Goal: Browse casually: Explore the website without a specific task or goal

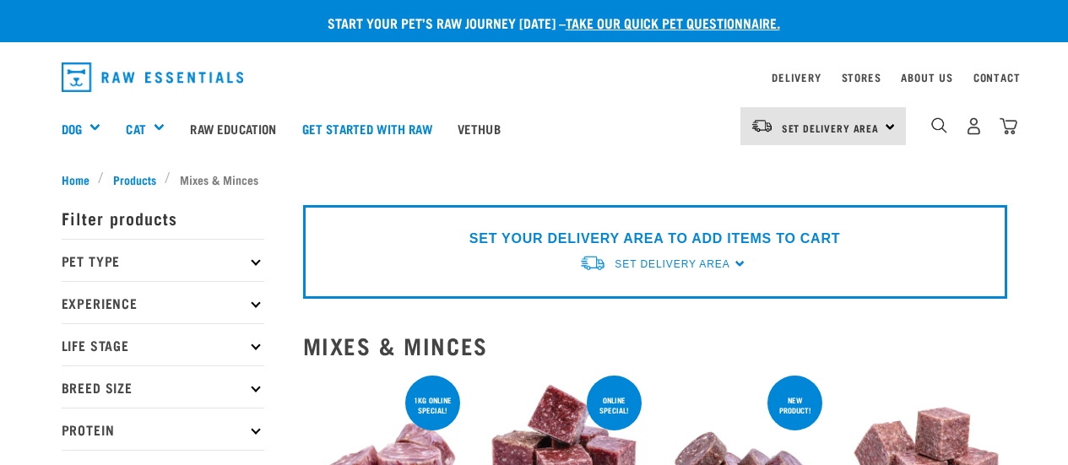
select select
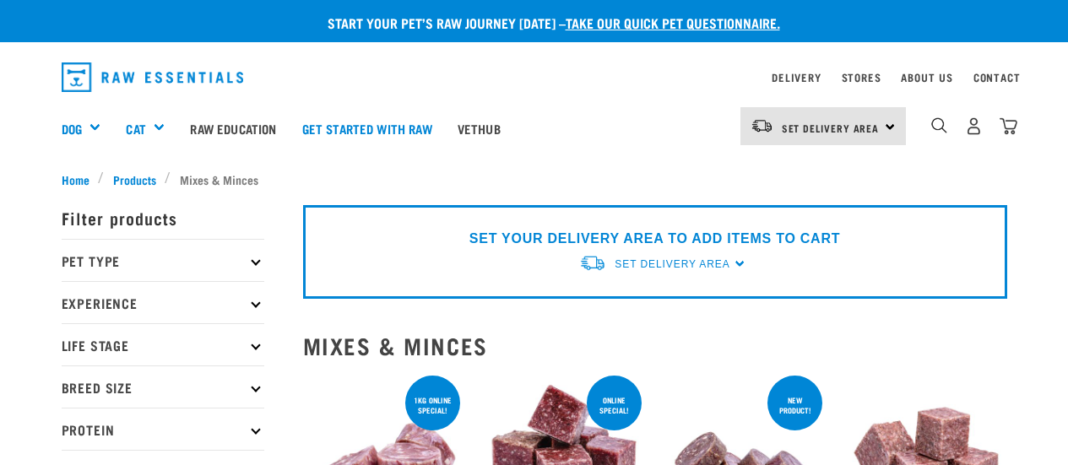
select select
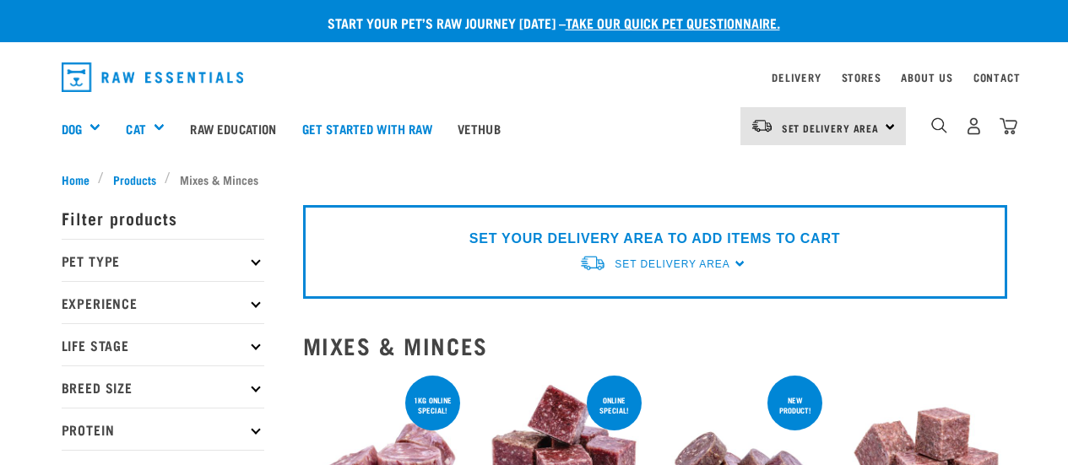
select select
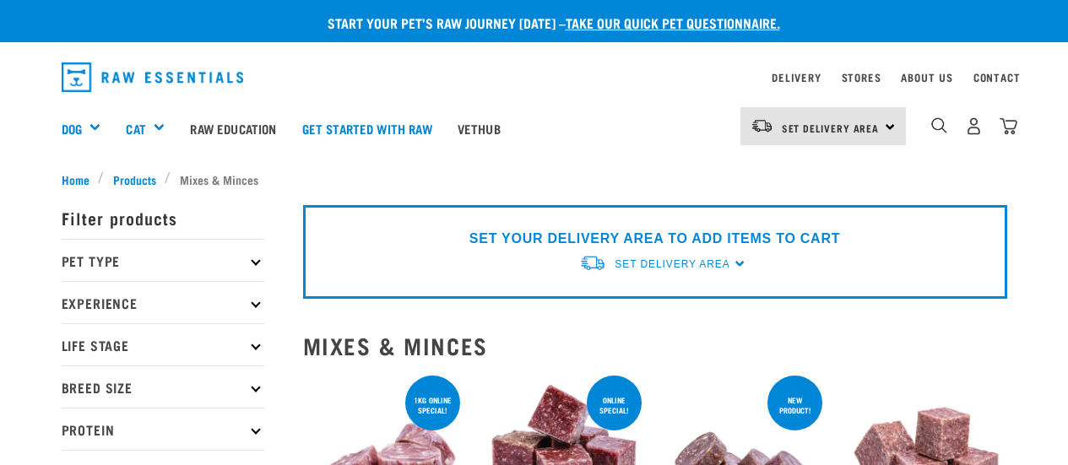
select select
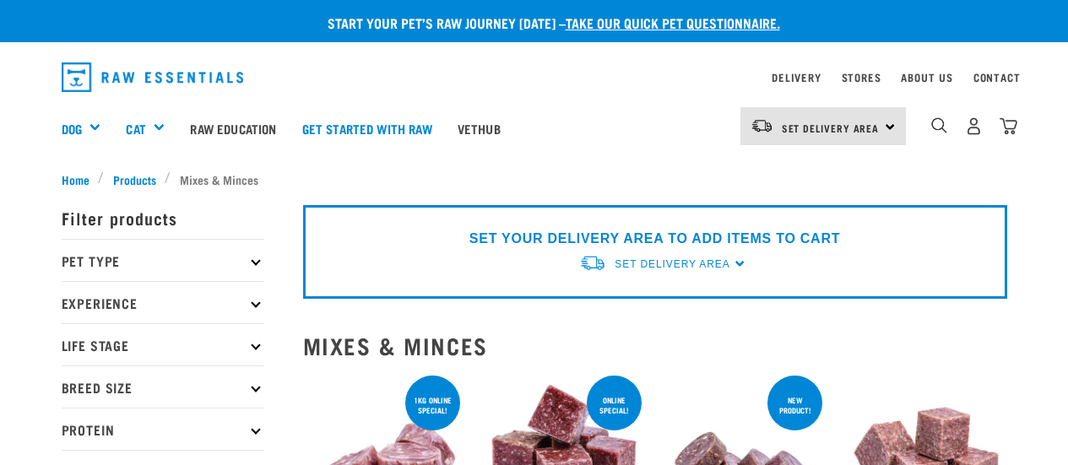
select select
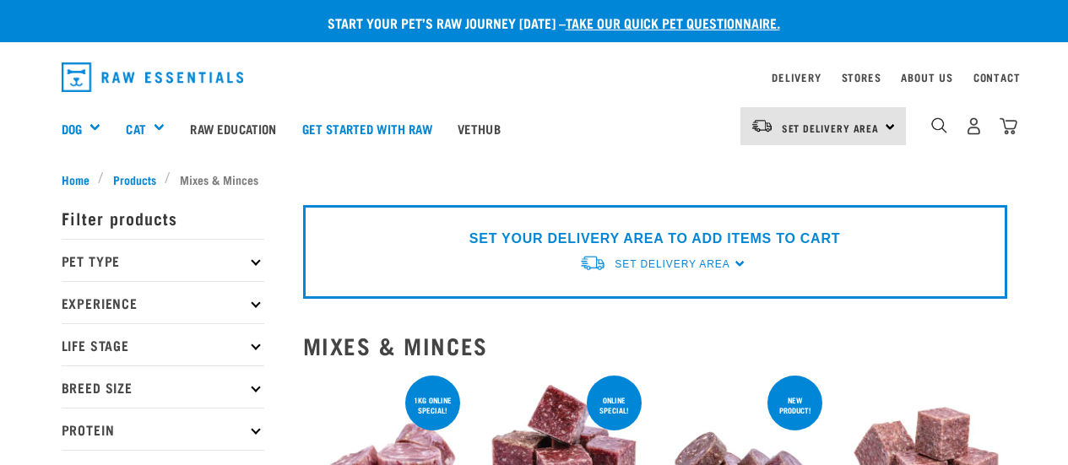
select select
click at [214, 87] on img "dropdown navigation" at bounding box center [153, 77] width 182 height 30
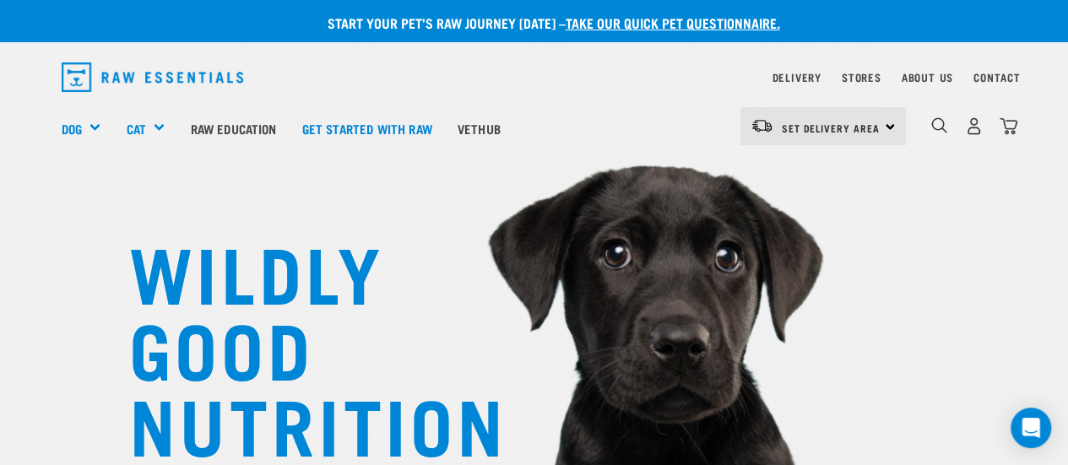
click at [120, 61] on link "dropdown navigation" at bounding box center [158, 77] width 192 height 43
